Goal: Task Accomplishment & Management: Manage account settings

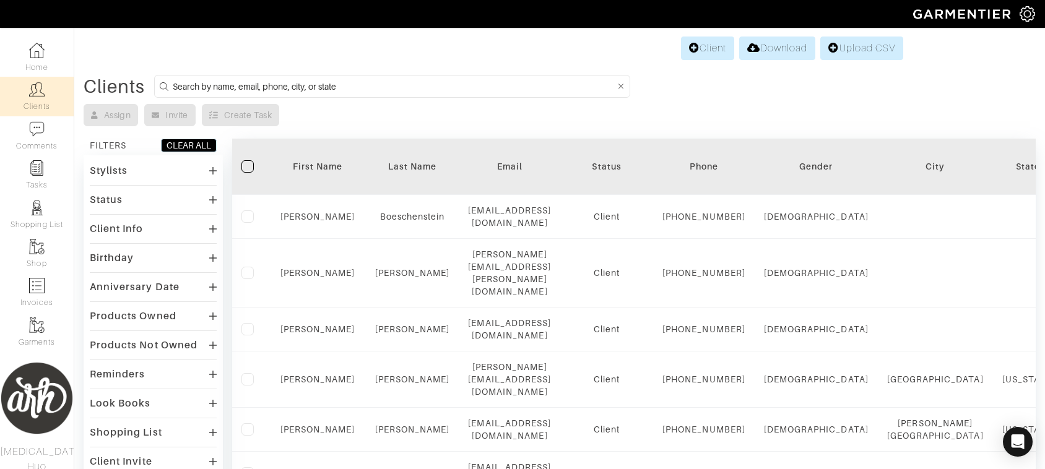
scroll to position [87, 0]
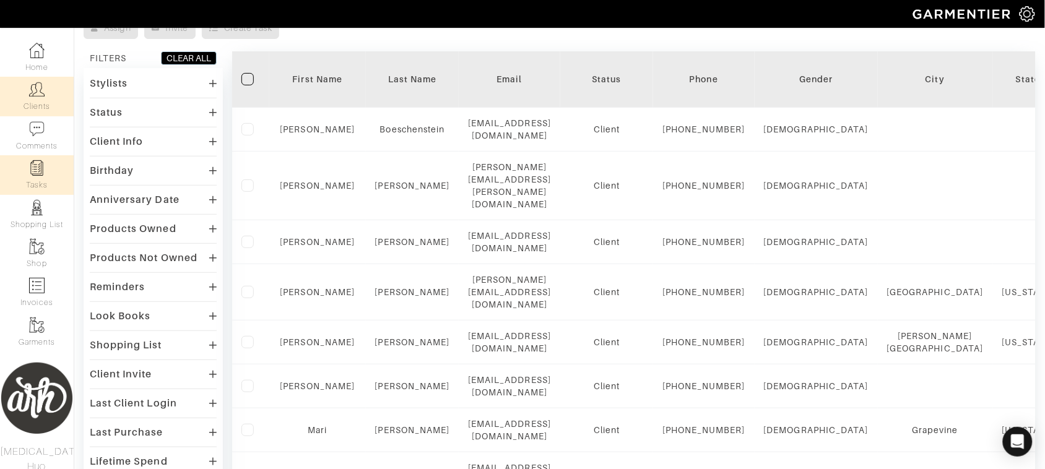
click at [38, 166] on img at bounding box center [36, 167] width 15 height 15
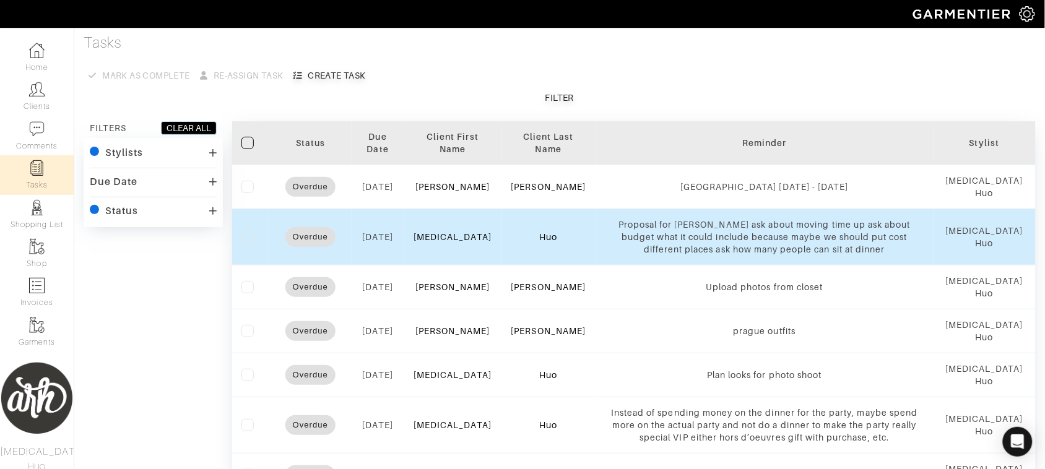
click at [249, 240] on label at bounding box center [247, 237] width 12 height 12
click at [0, 0] on input "checkbox" at bounding box center [0, 0] width 0 height 0
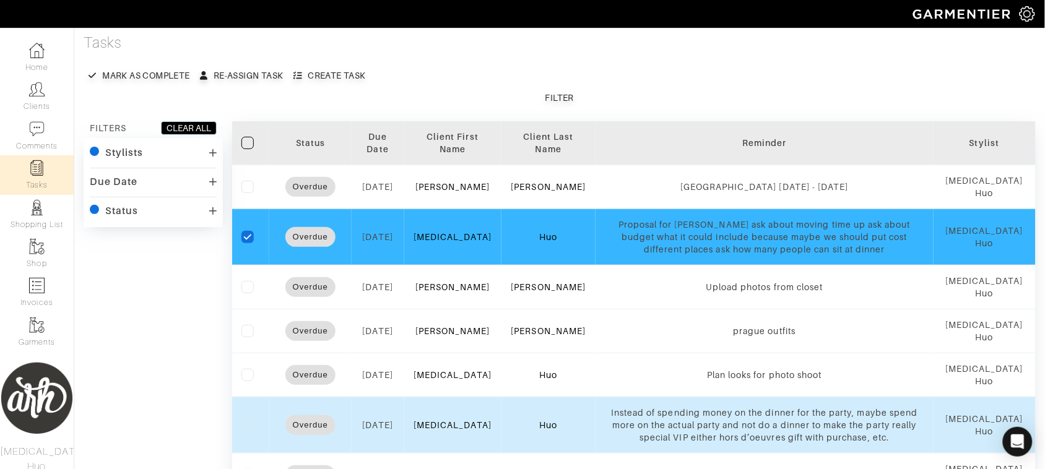
click at [246, 424] on label at bounding box center [247, 425] width 12 height 12
click at [0, 0] on input "checkbox" at bounding box center [0, 0] width 0 height 0
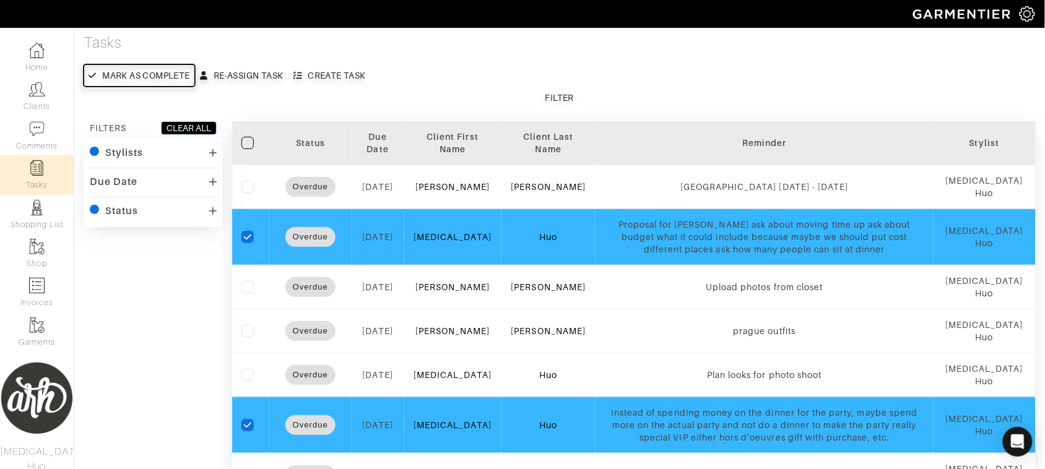
click at [149, 82] on button "Mark as complete" at bounding box center [139, 75] width 111 height 22
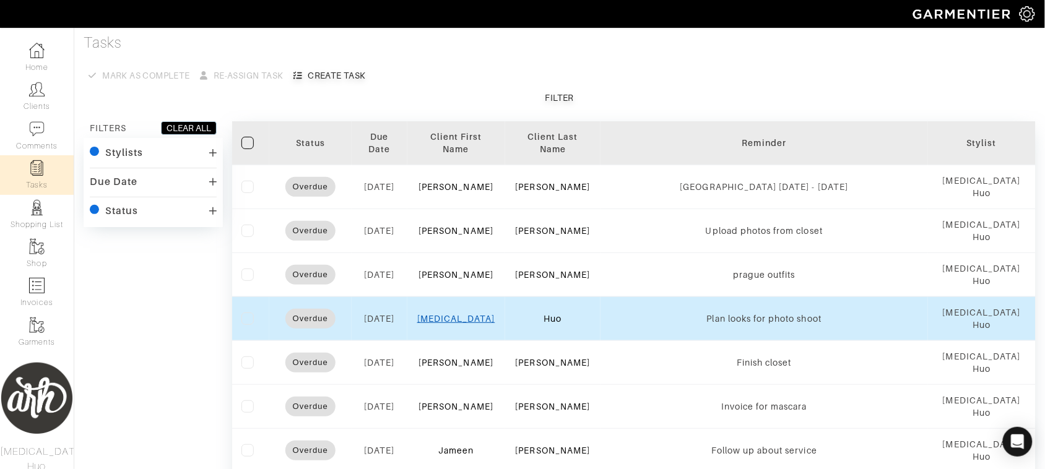
click at [459, 322] on link "[MEDICAL_DATA]" at bounding box center [456, 319] width 78 height 10
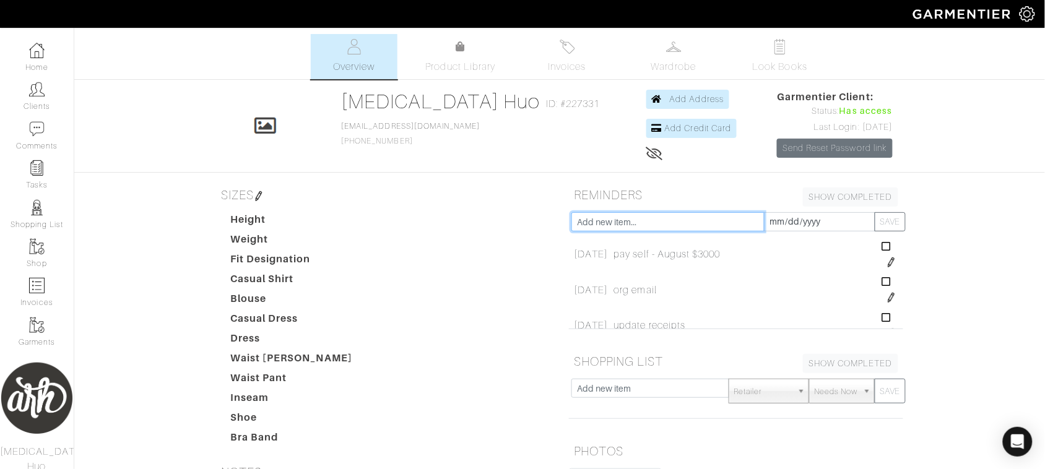
drag, startPoint x: 459, startPoint y: 322, endPoint x: 610, endPoint y: 217, distance: 184.6
click at [610, 217] on input "text" at bounding box center [667, 221] width 193 height 19
type input "follow up with [PERSON_NAME] about event proposal"
click at [779, 225] on input "[DATE]" at bounding box center [819, 221] width 111 height 19
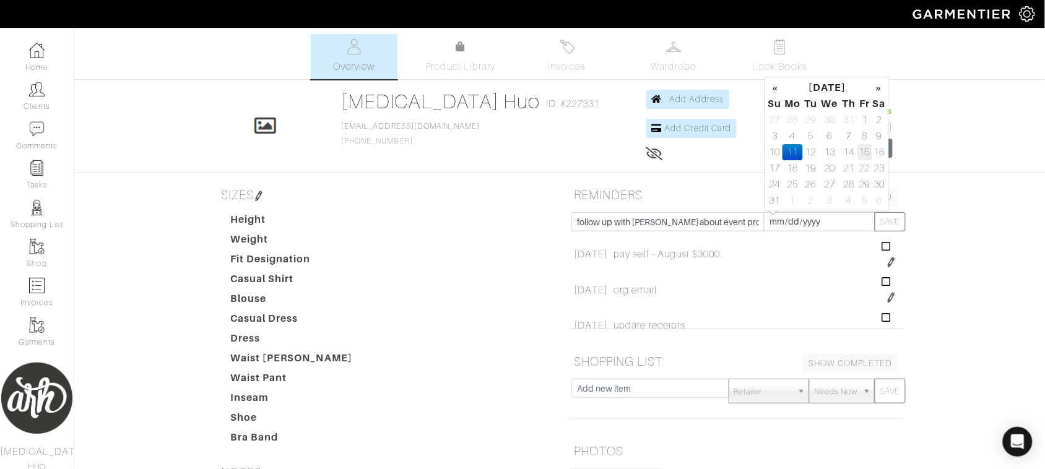
click at [865, 149] on td "15" at bounding box center [864, 152] width 14 height 16
click at [850, 150] on td "14" at bounding box center [848, 152] width 17 height 16
type input "[DATE]"
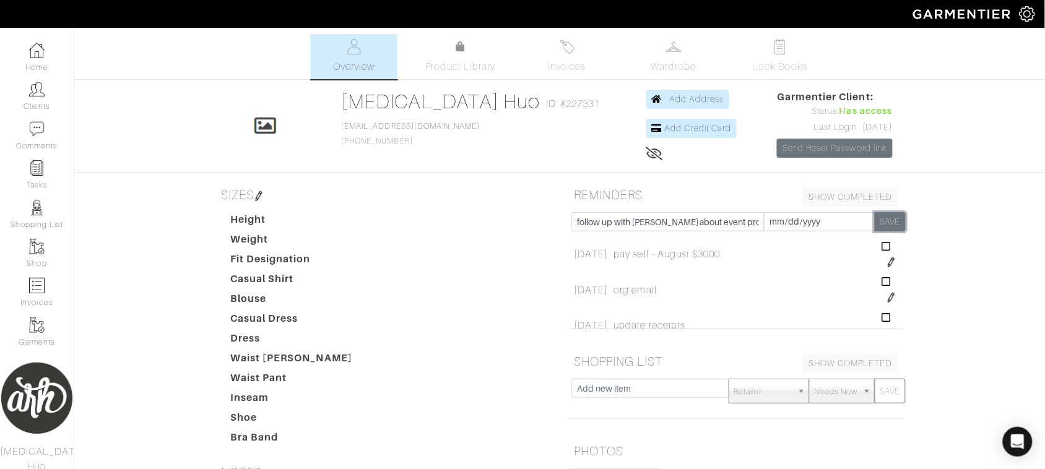
click at [886, 224] on button "SAVE" at bounding box center [890, 221] width 31 height 19
type input "[DATE]"
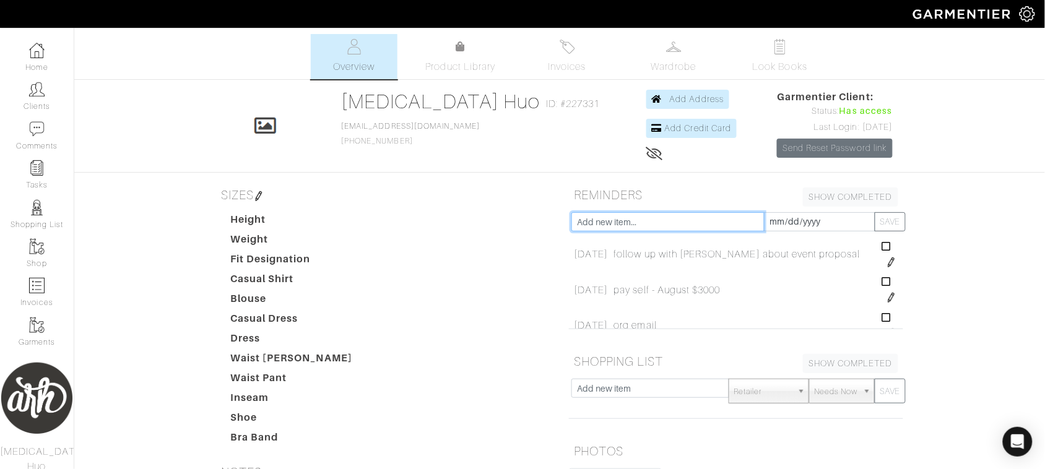
click at [651, 223] on input "text" at bounding box center [667, 221] width 193 height 19
type input "share prada cashmere event with all clients"
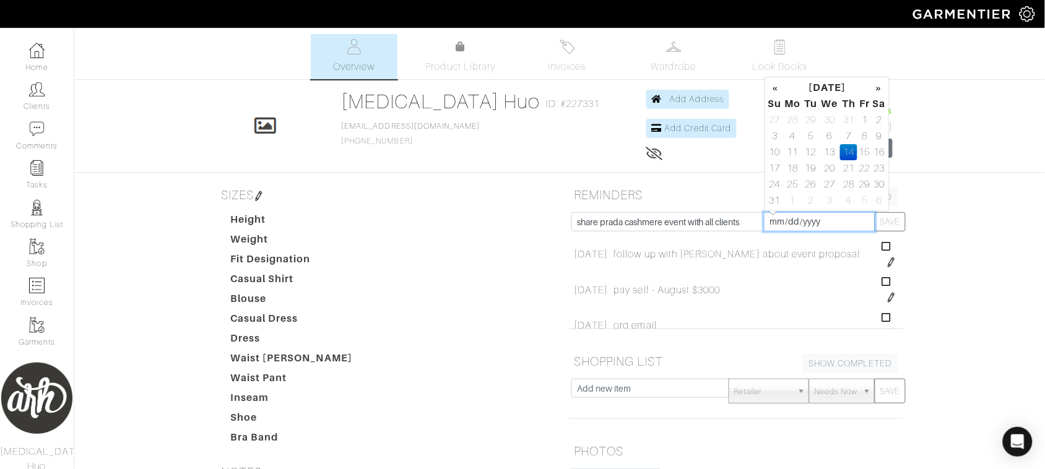
click at [823, 226] on input "[DATE]" at bounding box center [819, 221] width 111 height 19
click at [808, 156] on td "12" at bounding box center [811, 152] width 17 height 16
type input "[DATE]"
click at [896, 218] on button "SAVE" at bounding box center [890, 221] width 31 height 19
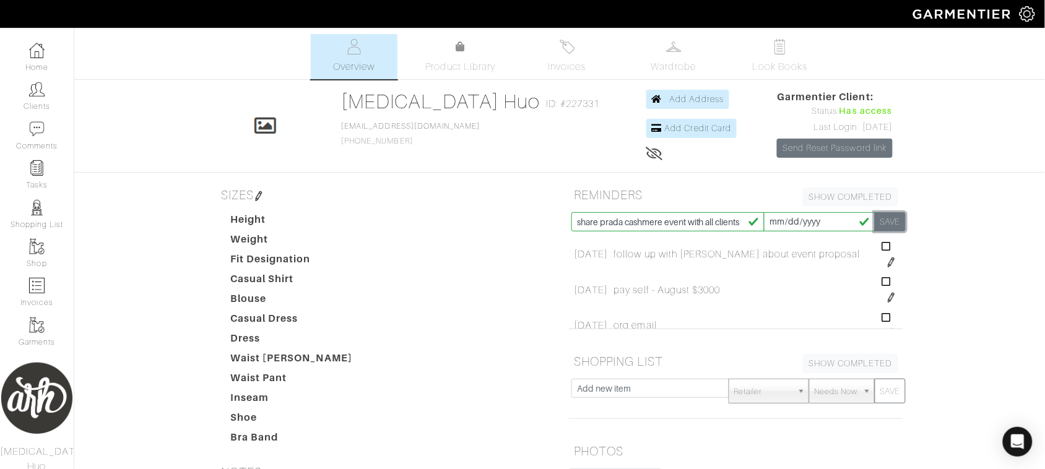
type input "[DATE]"
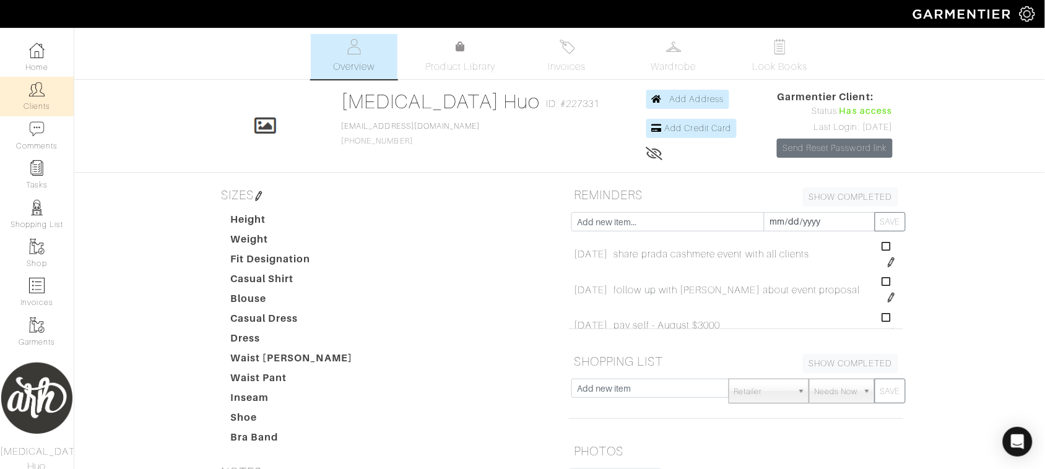
click at [51, 103] on link "Clients" at bounding box center [37, 96] width 74 height 39
